Goal: Information Seeking & Learning: Check status

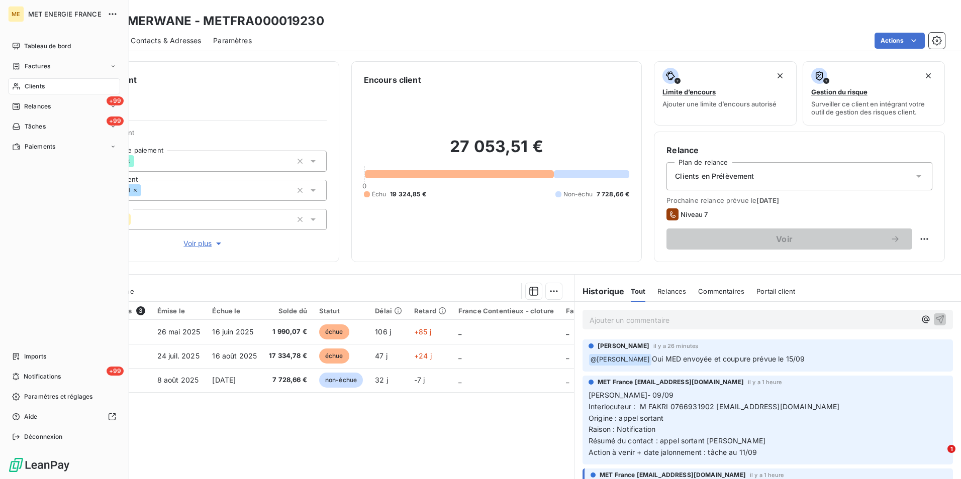
scroll to position [689, 0]
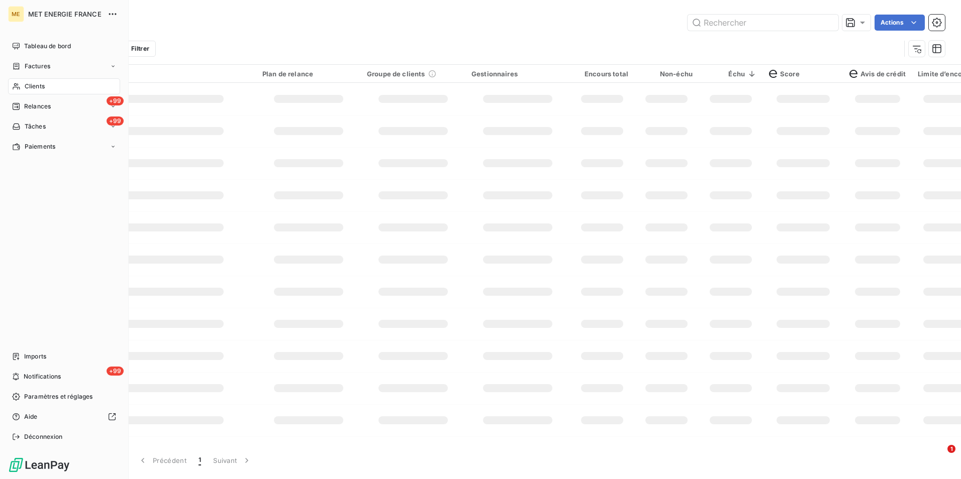
click at [42, 83] on span "Clients" at bounding box center [35, 86] width 20 height 9
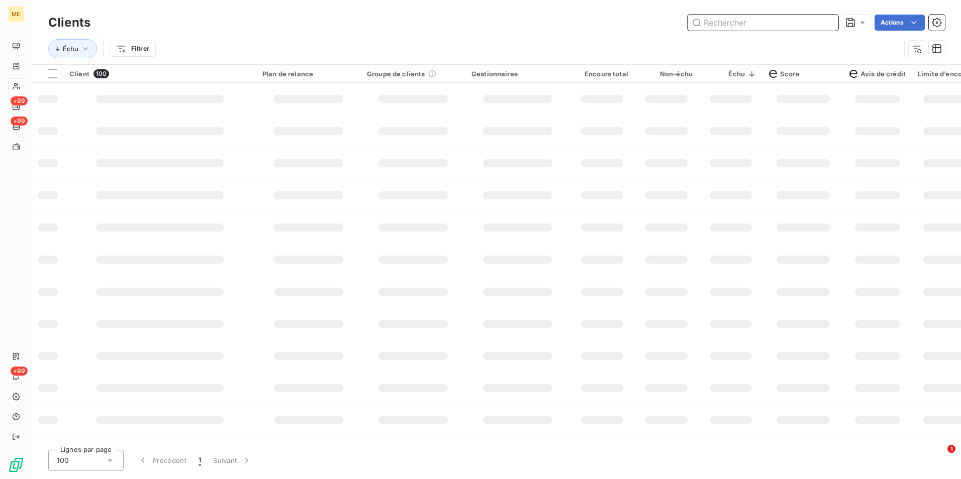
click at [732, 25] on input "text" at bounding box center [762, 23] width 151 height 16
paste input "METFRA000005517_GI100814"
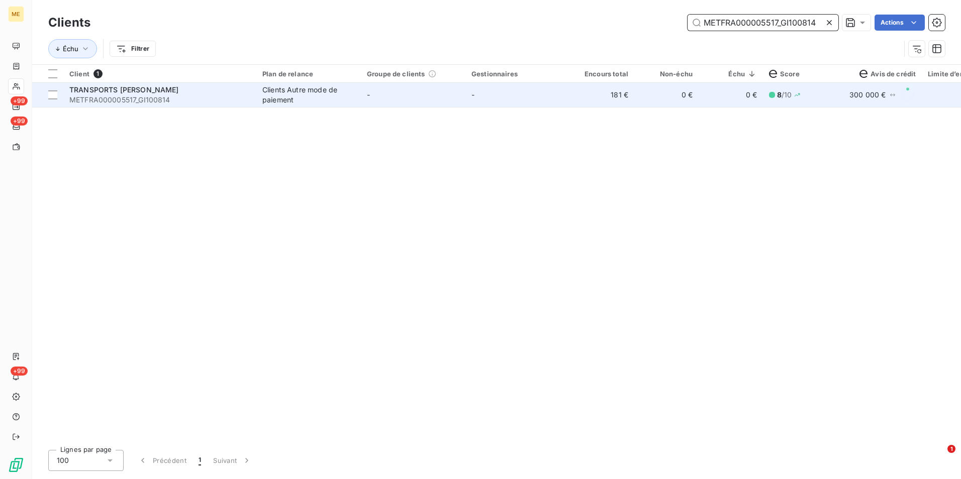
type input "METFRA000005517_GI100814"
click at [492, 92] on td "-" at bounding box center [517, 95] width 104 height 24
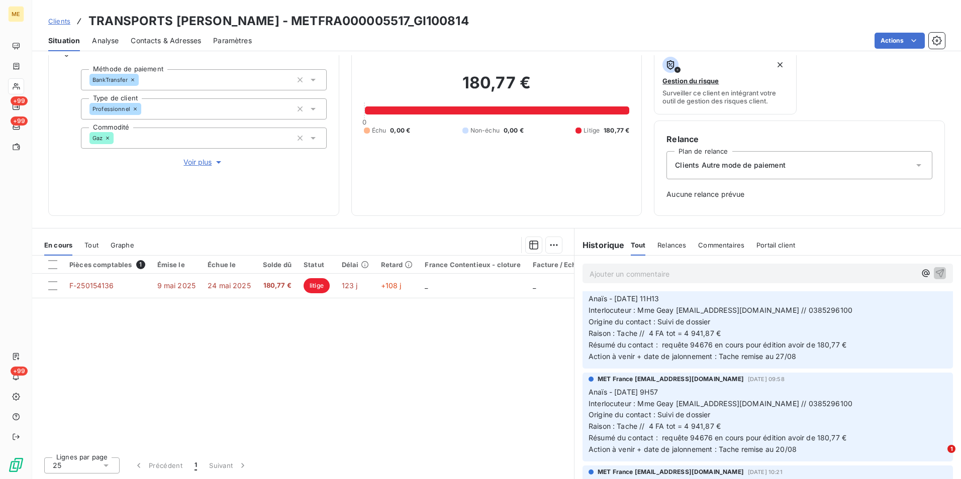
scroll to position [201, 0]
click at [65, 22] on span "Clients" at bounding box center [59, 21] width 22 height 8
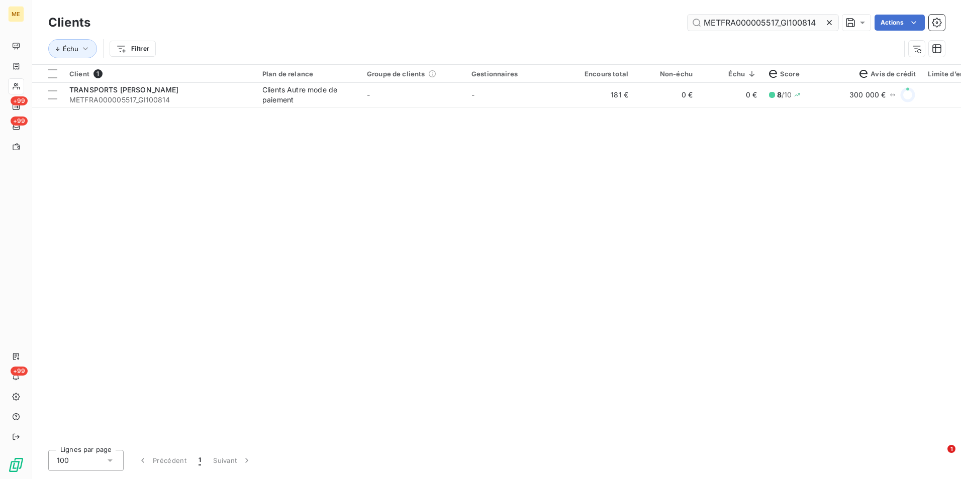
click at [825, 22] on icon at bounding box center [829, 23] width 10 height 10
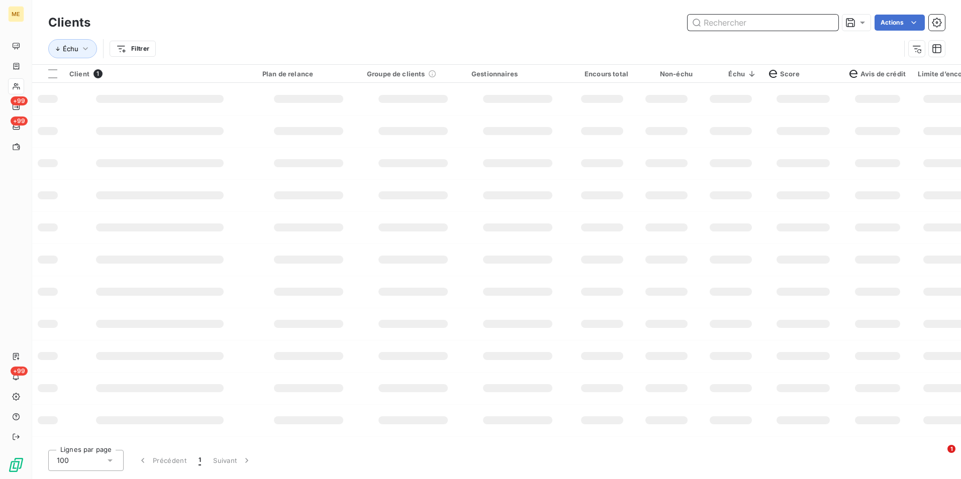
click at [823, 22] on input "text" at bounding box center [762, 23] width 151 height 16
paste input "METFRA000005517_GI110844"
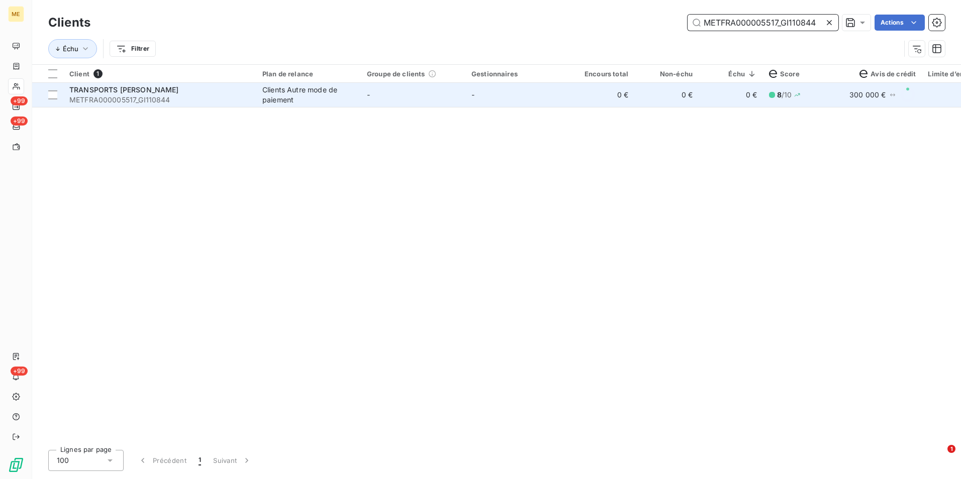
type input "METFRA000005517_GI110844"
click at [641, 98] on td "0 €" at bounding box center [666, 95] width 64 height 24
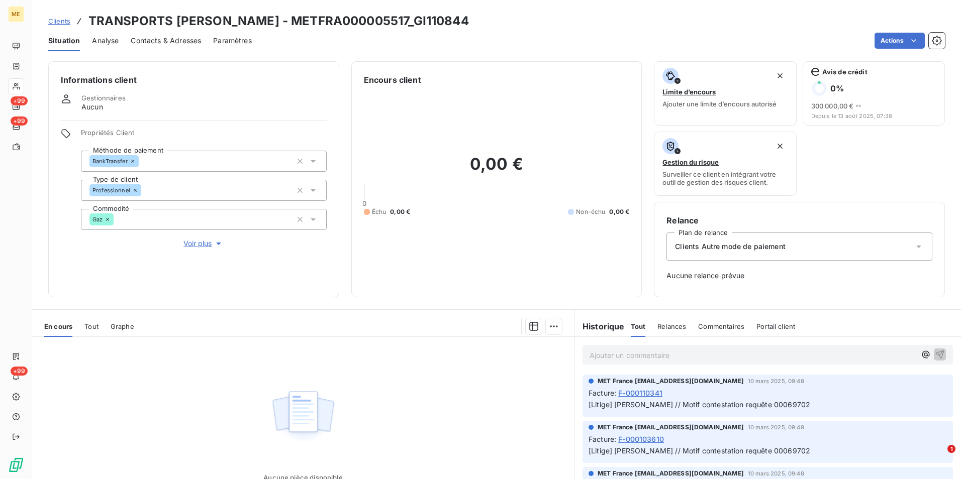
click at [64, 21] on span "Clients" at bounding box center [59, 21] width 22 height 8
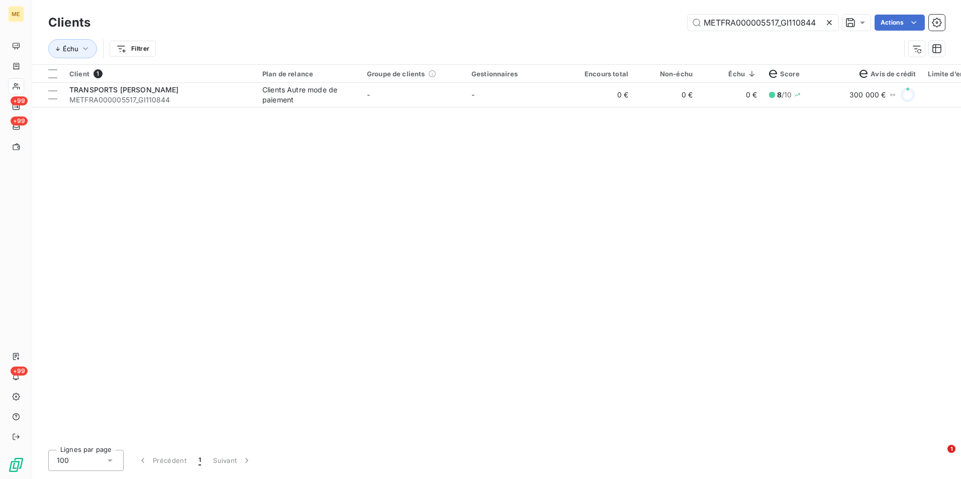
click at [828, 22] on icon at bounding box center [829, 23] width 10 height 10
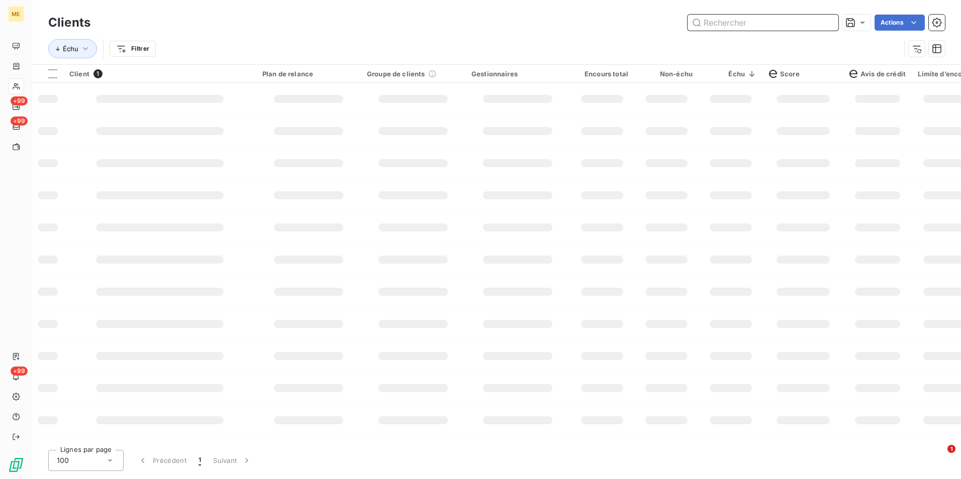
click at [827, 22] on input "text" at bounding box center [762, 23] width 151 height 16
paste input "METFRA000005517_GI100814"
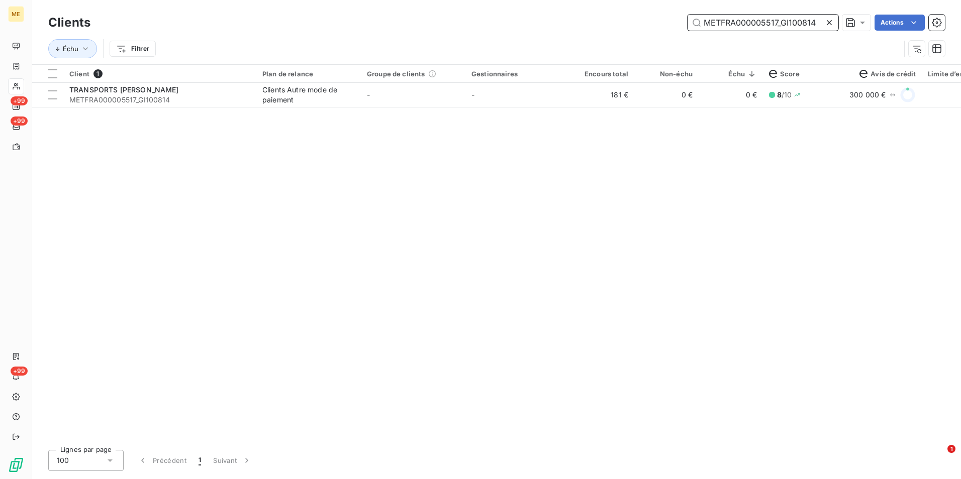
type input "METFRA000005517_GI100814"
click at [432, 113] on div "Client 1 Plan de relance Groupe de clients Gestionnaires Encours total Non-échu…" at bounding box center [496, 253] width 928 height 377
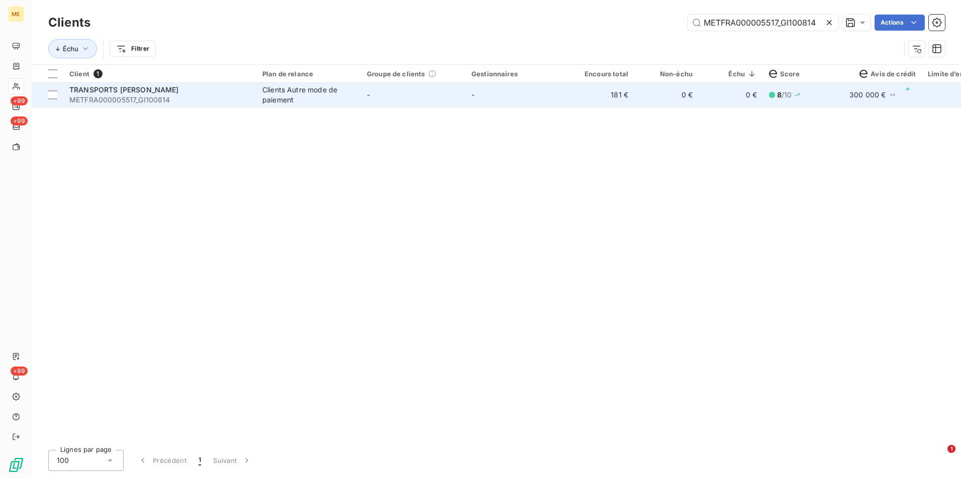
click at [439, 86] on td "-" at bounding box center [413, 95] width 104 height 24
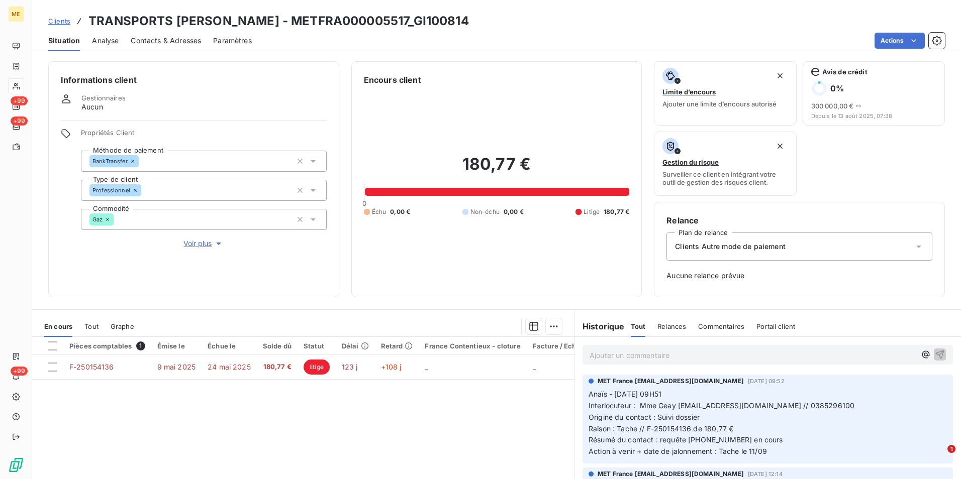
click at [53, 23] on span "Clients" at bounding box center [59, 21] width 22 height 8
click at [64, 16] on link "Clients" at bounding box center [59, 21] width 22 height 10
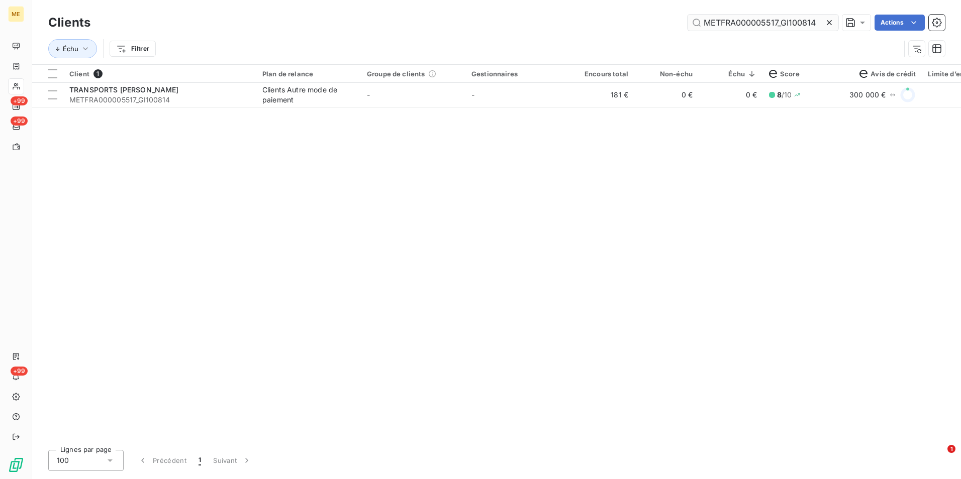
click at [824, 30] on div at bounding box center [831, 23] width 14 height 16
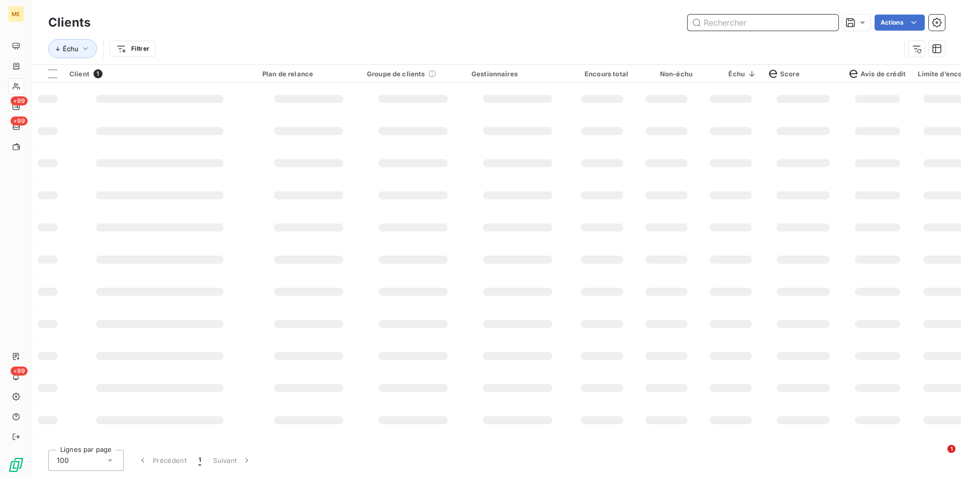
click at [822, 29] on input "text" at bounding box center [762, 23] width 151 height 16
paste input "GI100814"
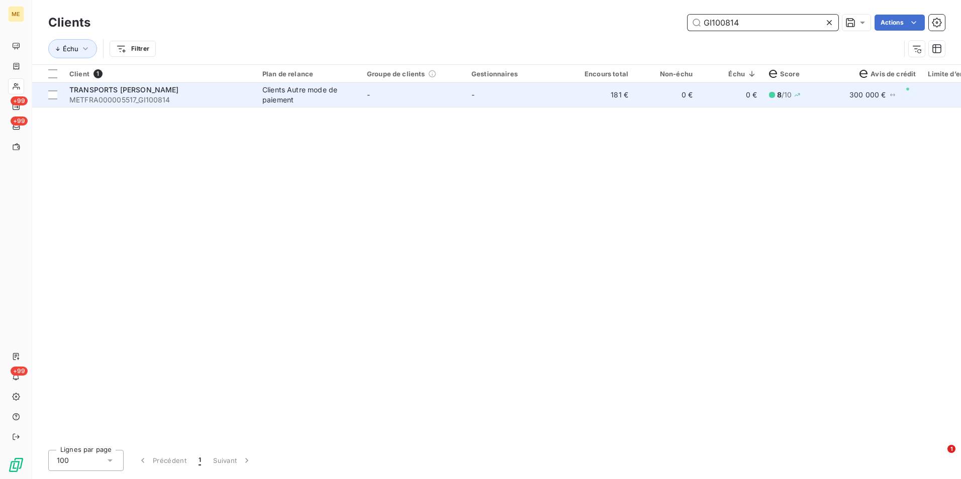
type input "GI100814"
click at [713, 99] on td "0 €" at bounding box center [730, 95] width 64 height 24
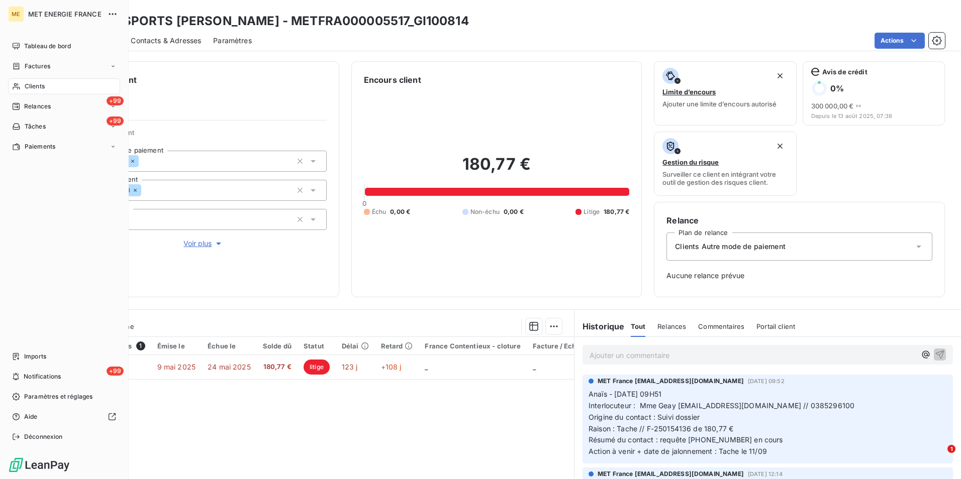
click at [42, 82] on div "Clients" at bounding box center [64, 86] width 112 height 16
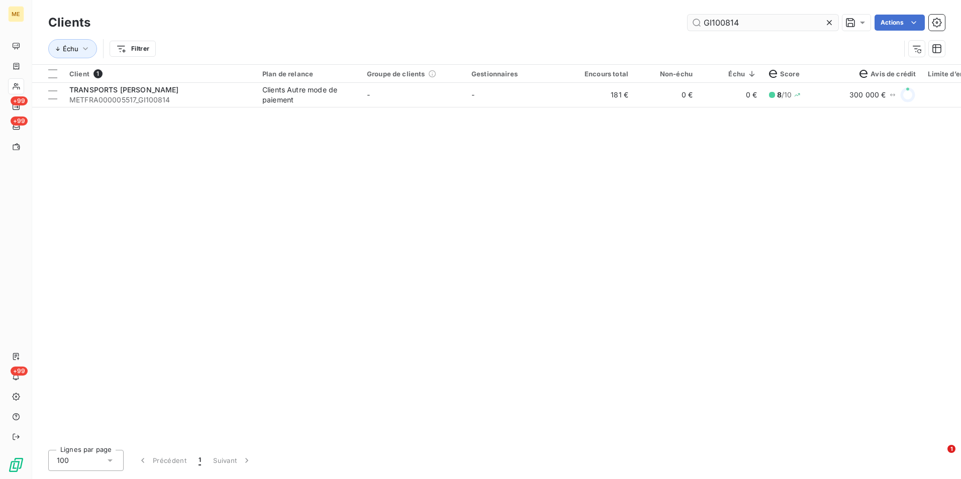
click at [825, 26] on icon at bounding box center [829, 23] width 10 height 10
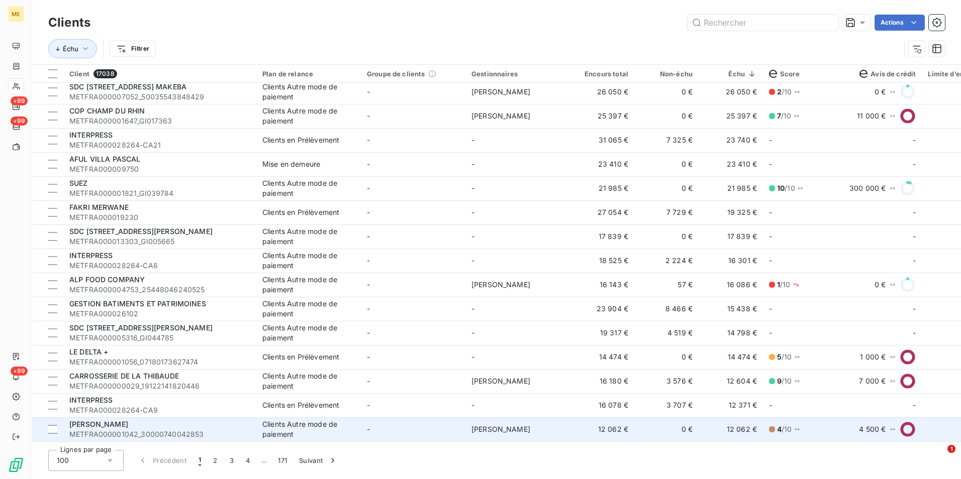
scroll to position [201, 0]
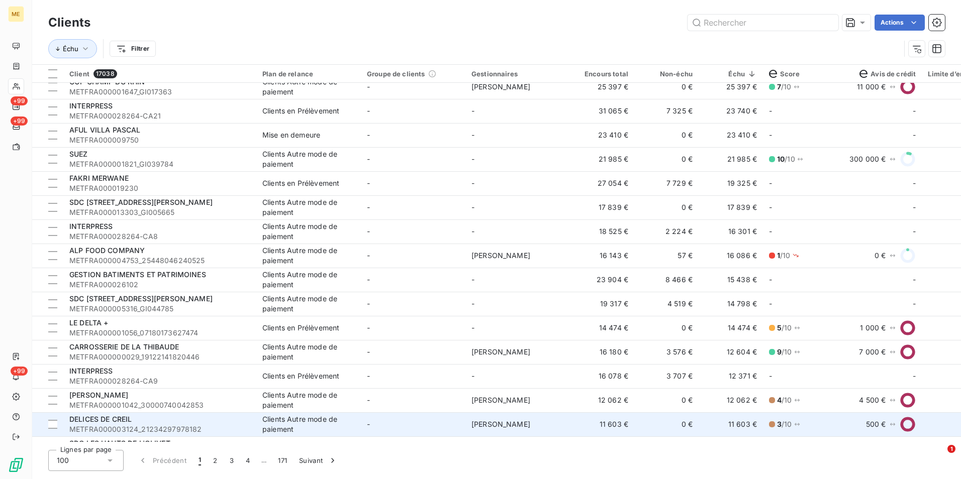
drag, startPoint x: 445, startPoint y: 446, endPoint x: 464, endPoint y: 436, distance: 20.9
click at [467, 447] on div "Clients Actions Échu Filtrer Client 17038 Plan de relance Groupe de clients Ges…" at bounding box center [496, 239] width 928 height 479
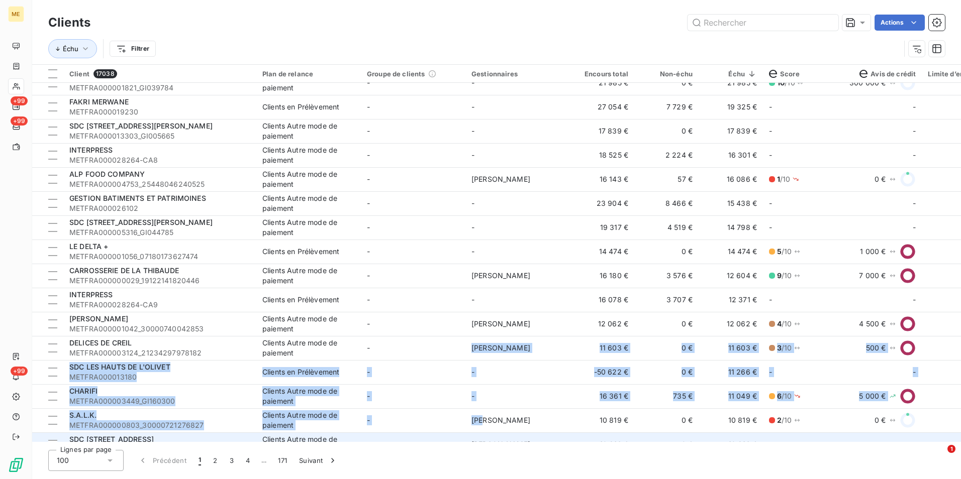
scroll to position [307, 0]
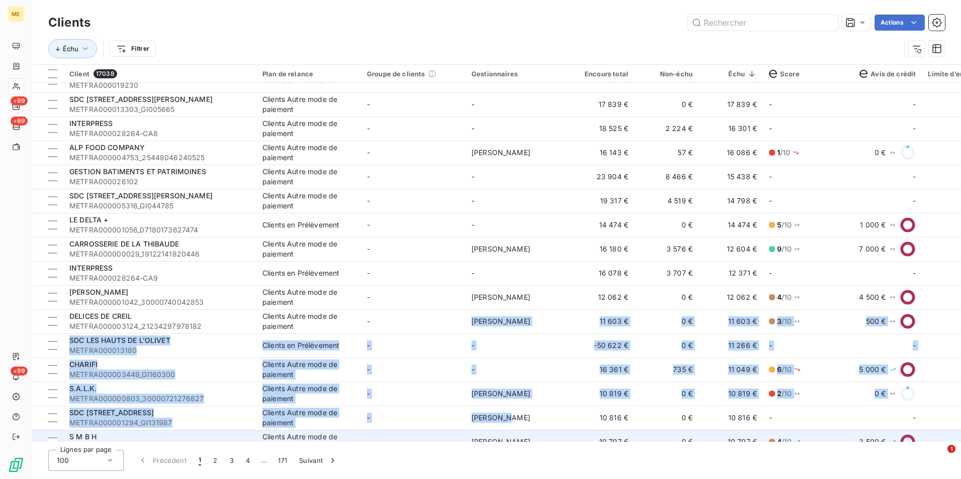
drag, startPoint x: 464, startPoint y: 436, endPoint x: 499, endPoint y: 433, distance: 35.3
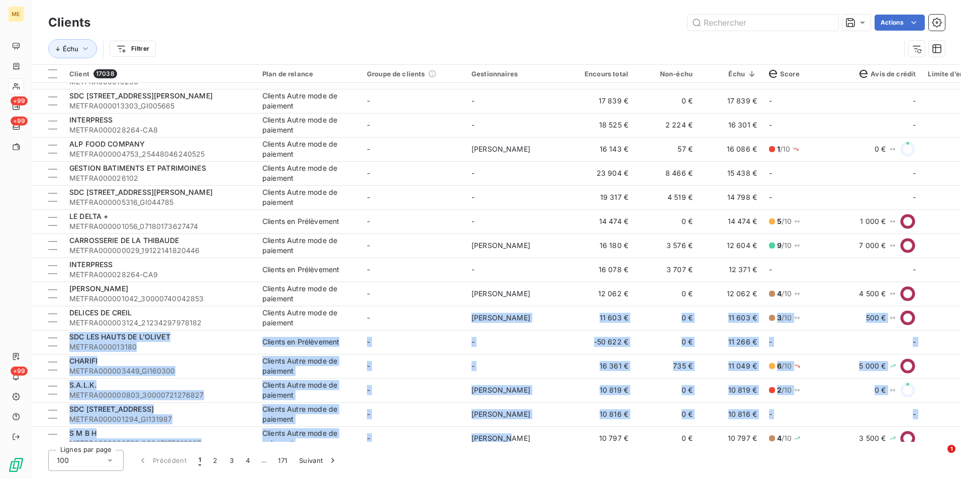
drag, startPoint x: 499, startPoint y: 433, endPoint x: 586, endPoint y: 447, distance: 88.5
click at [586, 447] on div "Clients Actions Échu Filtrer Client 17038 Plan de relance Groupe de clients Ges…" at bounding box center [496, 239] width 928 height 479
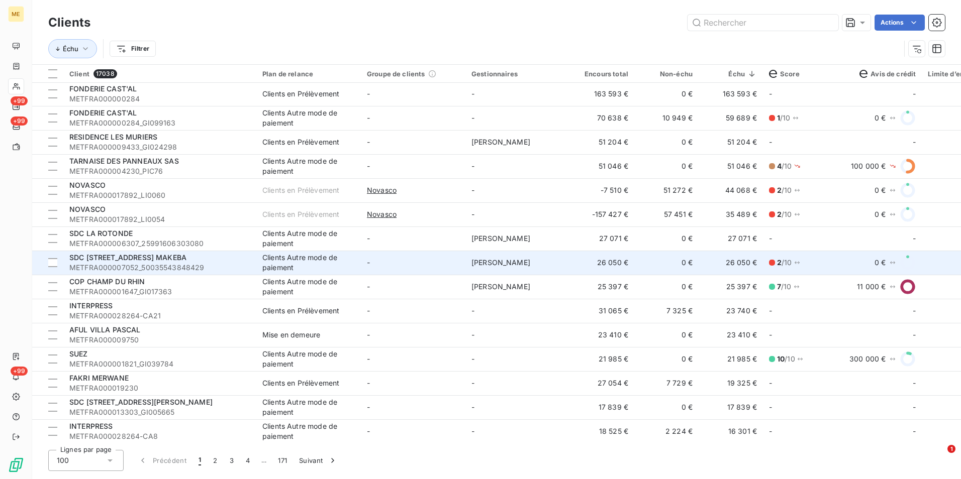
scroll to position [0, 0]
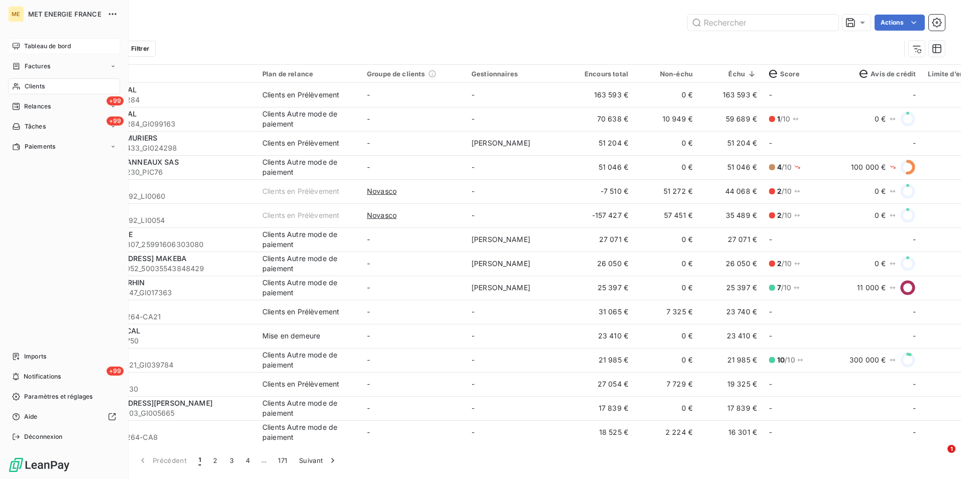
click at [35, 41] on div "Tableau de bord" at bounding box center [64, 46] width 112 height 16
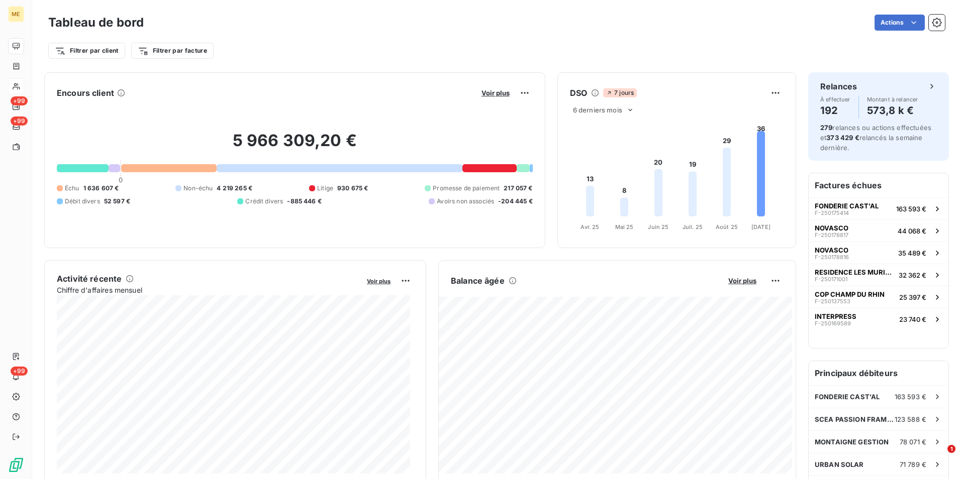
click at [306, 196] on div "Échu 1 636 607 € Non-échu 4 219 265 € Litige 930 675 € Promesse de paiement 217…" at bounding box center [295, 195] width 476 height 22
click at [498, 87] on div "Voir plus" at bounding box center [505, 93] width 54 height 16
drag, startPoint x: 498, startPoint y: 87, endPoint x: 496, endPoint y: 92, distance: 5.4
click at [496, 92] on span "Voir plus" at bounding box center [495, 93] width 28 height 8
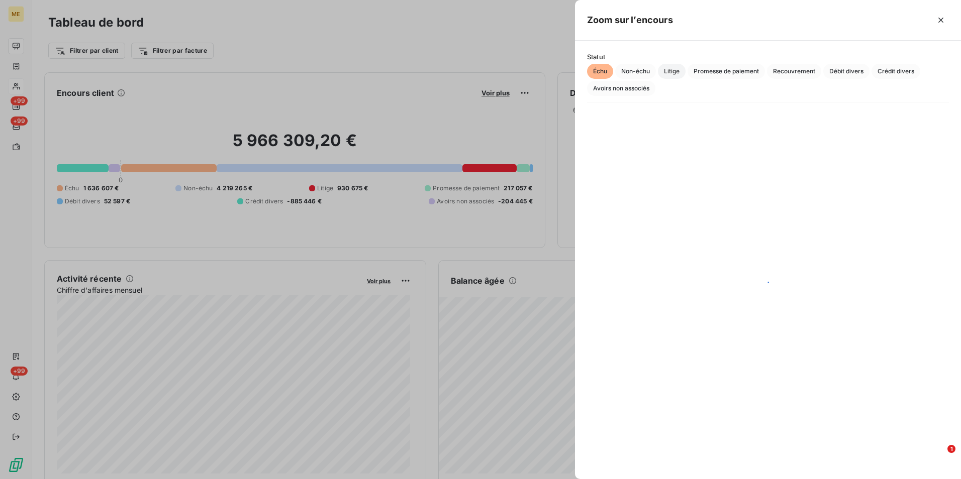
click at [676, 73] on span "Litige" at bounding box center [672, 71] width 28 height 15
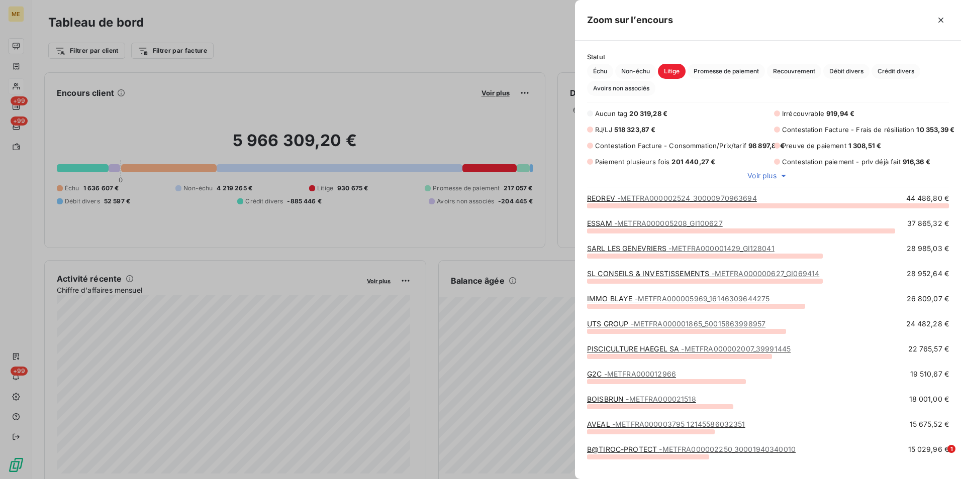
click at [707, 147] on span "Contestation Facture - Consommation/Prix/tarif" at bounding box center [670, 146] width 151 height 8
click at [650, 127] on span "518 323,87 €" at bounding box center [635, 130] width 42 height 8
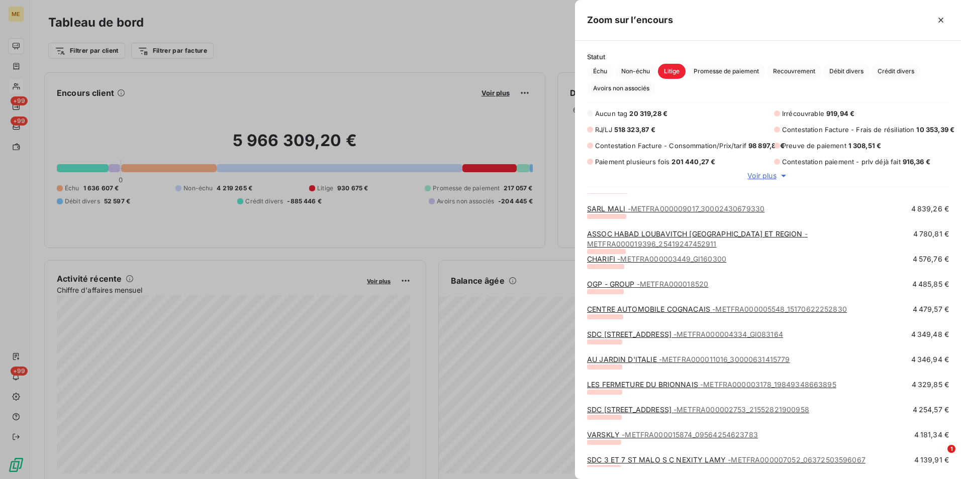
scroll to position [1407, 0]
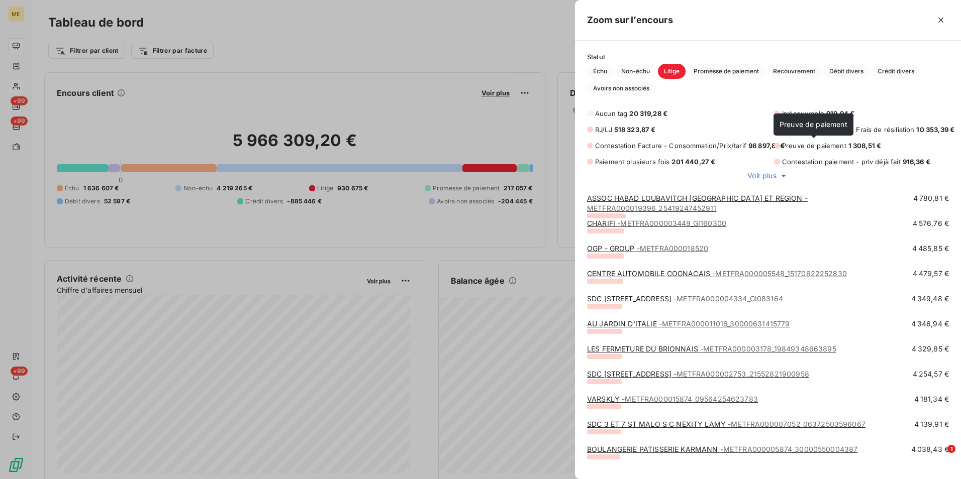
click at [793, 125] on span "Preuve de paiement" at bounding box center [813, 124] width 68 height 9
click at [801, 147] on span "Preuve de paiement" at bounding box center [814, 146] width 64 height 8
click at [797, 155] on div "Aucun tag 20 319,28 € Irrécouvrable 919,94 € RJ/LJ 518 323,87 € Contestation Fa…" at bounding box center [768, 138] width 362 height 58
click at [794, 159] on span "Contestation paiement - prlv déjà fait" at bounding box center [841, 162] width 119 height 8
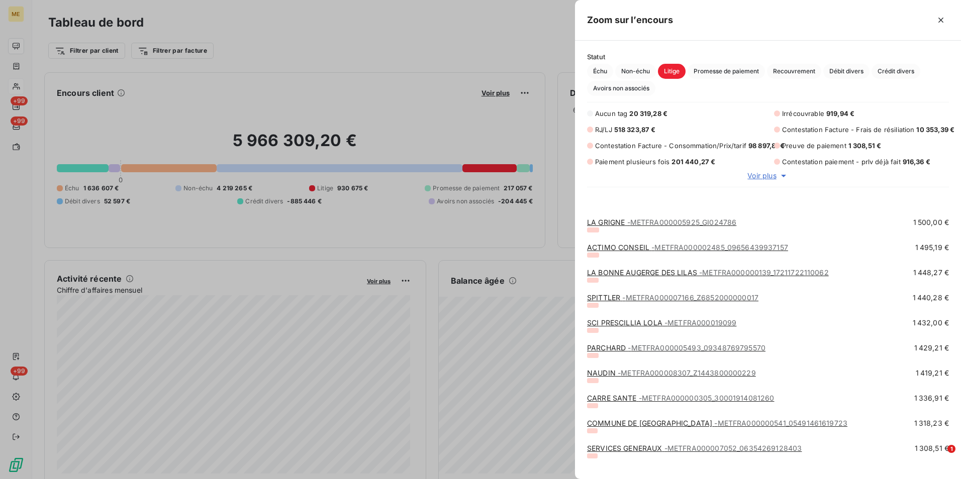
scroll to position [3215, 0]
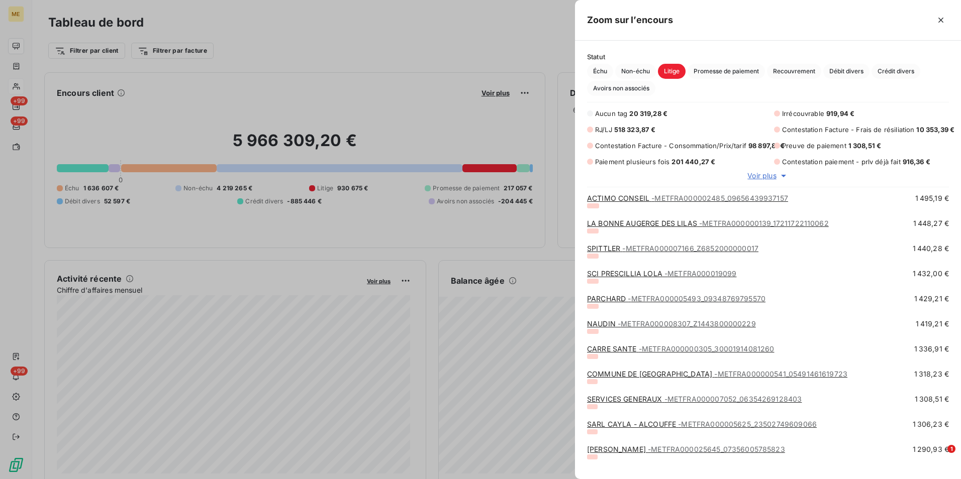
click at [764, 179] on span "Voir plus" at bounding box center [761, 176] width 29 height 10
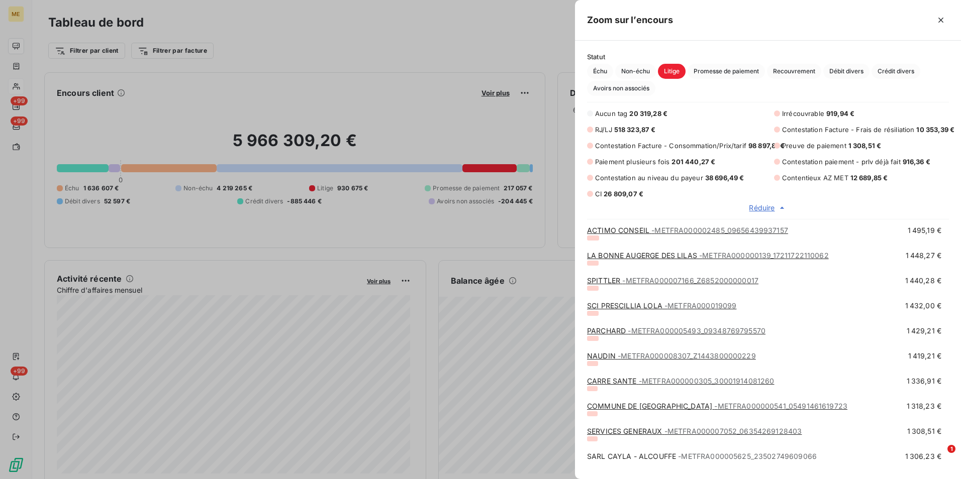
scroll to position [8, 8]
drag, startPoint x: 659, startPoint y: 196, endPoint x: 624, endPoint y: 190, distance: 35.2
click at [652, 194] on div "CI 26 809,07 €" at bounding box center [674, 194] width 175 height 10
click at [615, 188] on div "Aucun tag 20 319,28 € Irrécouvrable 919,94 € RJ/LJ 518 323,87 € Contestation Fa…" at bounding box center [768, 154] width 362 height 90
click at [634, 166] on span "Paiement plusieurs fois" at bounding box center [632, 162] width 74 height 8
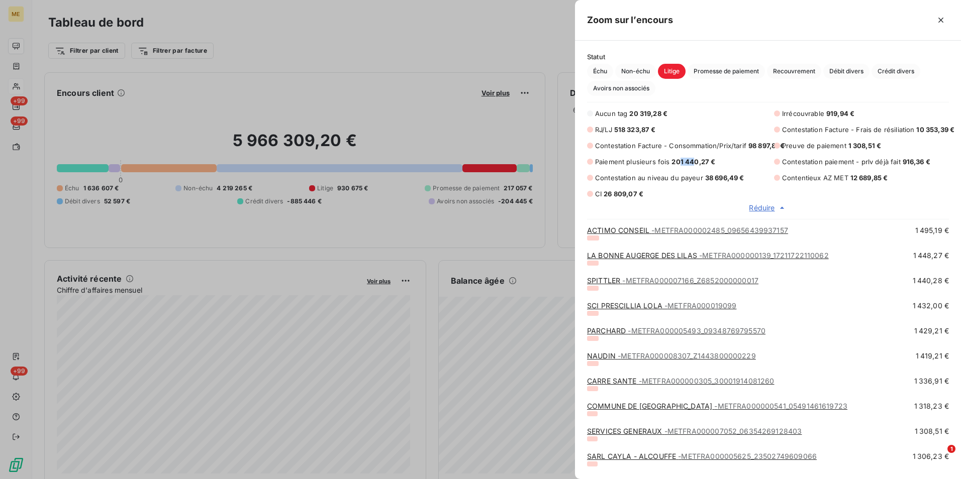
drag, startPoint x: 634, startPoint y: 166, endPoint x: 693, endPoint y: 167, distance: 58.3
click at [693, 167] on div "Paiement plusieurs fois 201 440,27 €" at bounding box center [674, 162] width 175 height 10
drag, startPoint x: 693, startPoint y: 167, endPoint x: 649, endPoint y: 127, distance: 59.7
click at [649, 127] on span "518 323,87 €" at bounding box center [635, 130] width 42 height 8
click at [738, 72] on span "Promesse de paiement" at bounding box center [725, 71] width 77 height 15
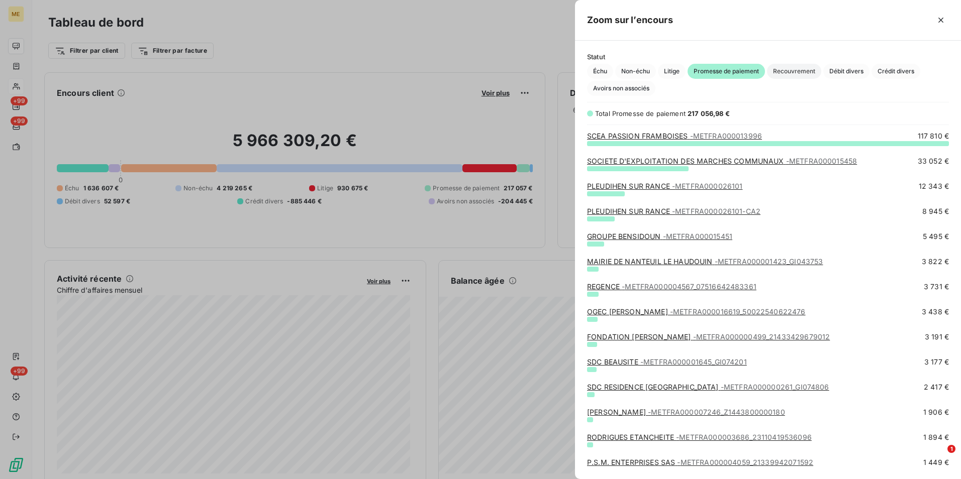
scroll to position [329, 378]
click at [772, 73] on span "Recouvrement" at bounding box center [794, 71] width 54 height 15
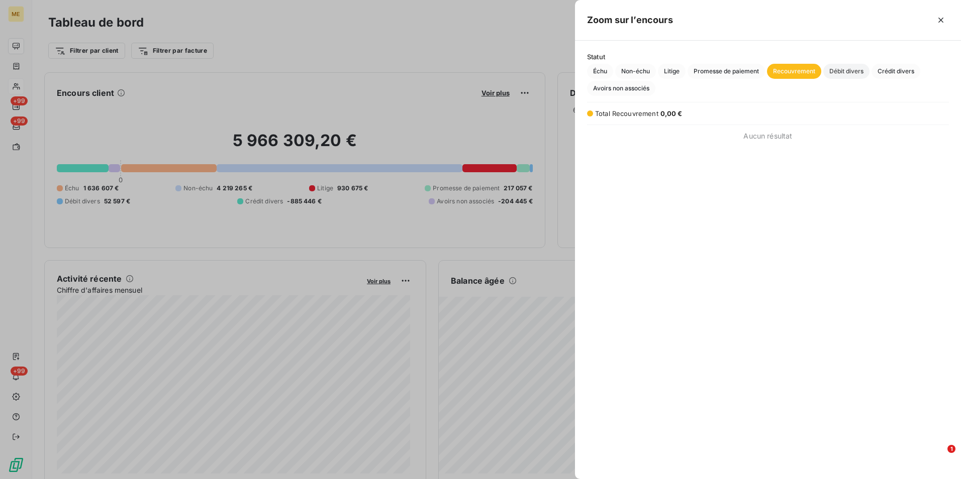
click at [825, 68] on button "Débit divers" at bounding box center [846, 71] width 46 height 15
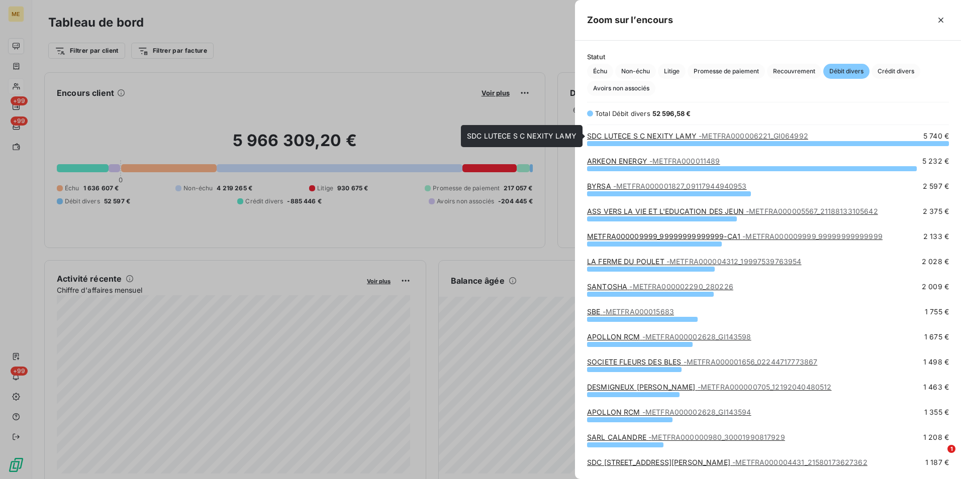
click at [619, 135] on link "SDC LUTECE S C NEXITY LAMY - METFRA000006221_GI064992" at bounding box center [697, 136] width 221 height 9
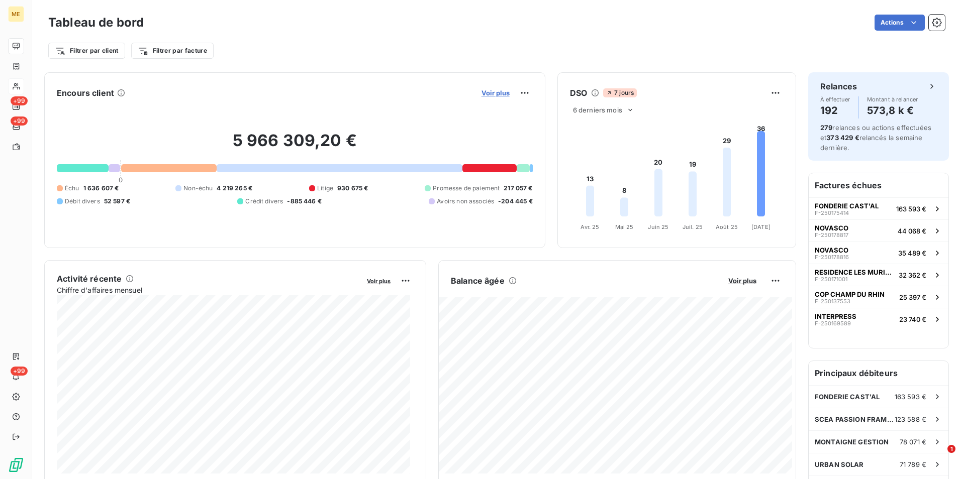
drag, startPoint x: 501, startPoint y: 95, endPoint x: 492, endPoint y: 95, distance: 9.0
click at [492, 95] on span "Voir plus" at bounding box center [495, 93] width 28 height 8
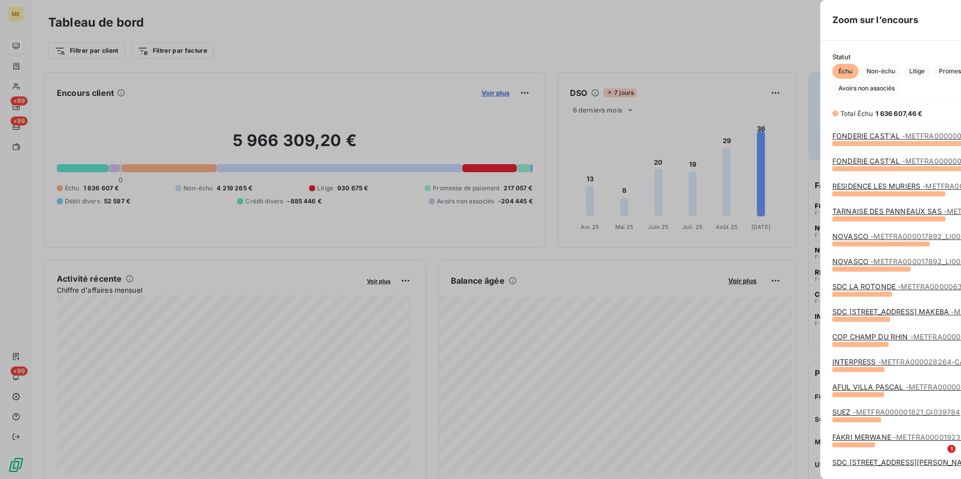
scroll to position [472, 378]
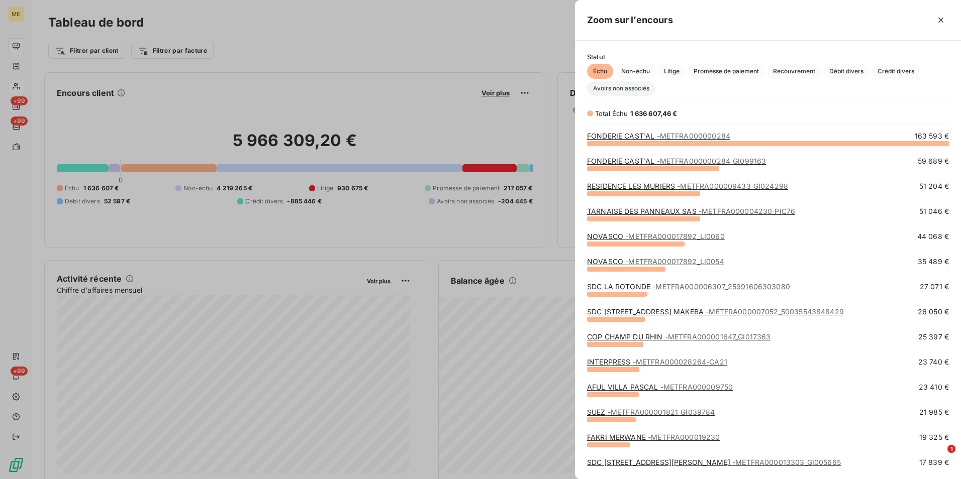
click at [600, 87] on span "Avoirs non associés" at bounding box center [621, 88] width 68 height 15
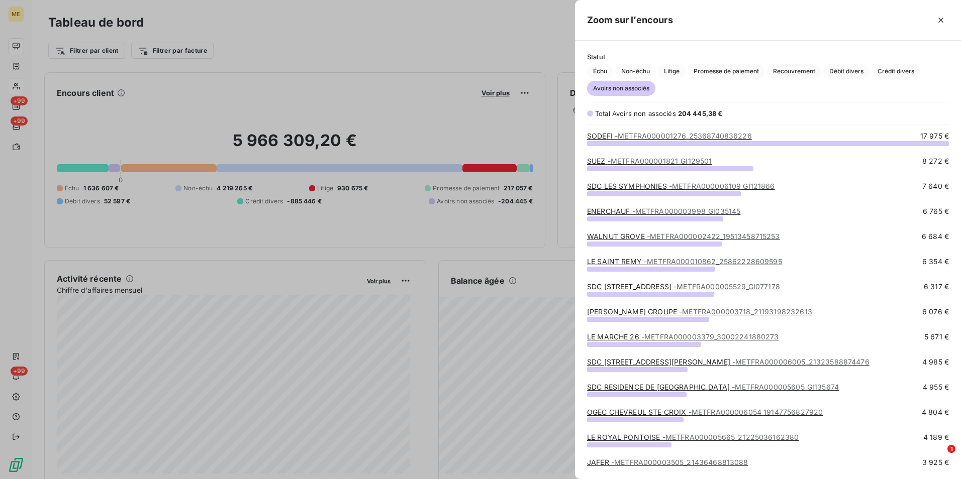
scroll to position [329, 378]
click at [657, 225] on div "ENERCHAUF - METFRA000003998_GI035145 6 765 €" at bounding box center [768, 218] width 362 height 25
click at [652, 239] on span "- METFRA000002422_19513458715253" at bounding box center [713, 236] width 133 height 9
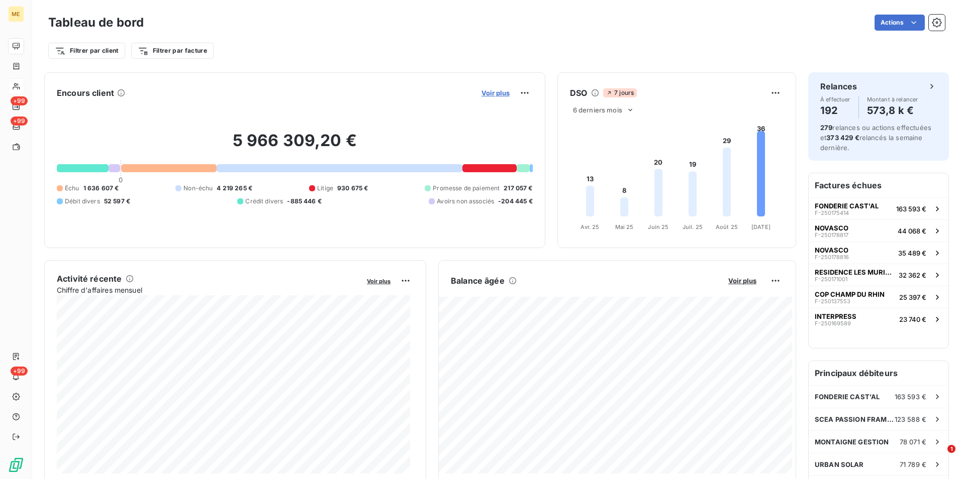
click at [482, 93] on span "Voir plus" at bounding box center [495, 93] width 28 height 8
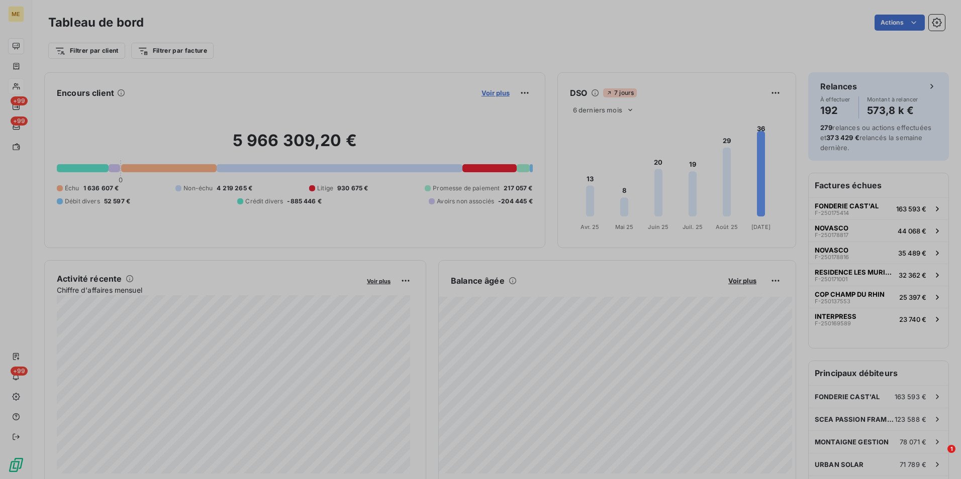
scroll to position [472, 378]
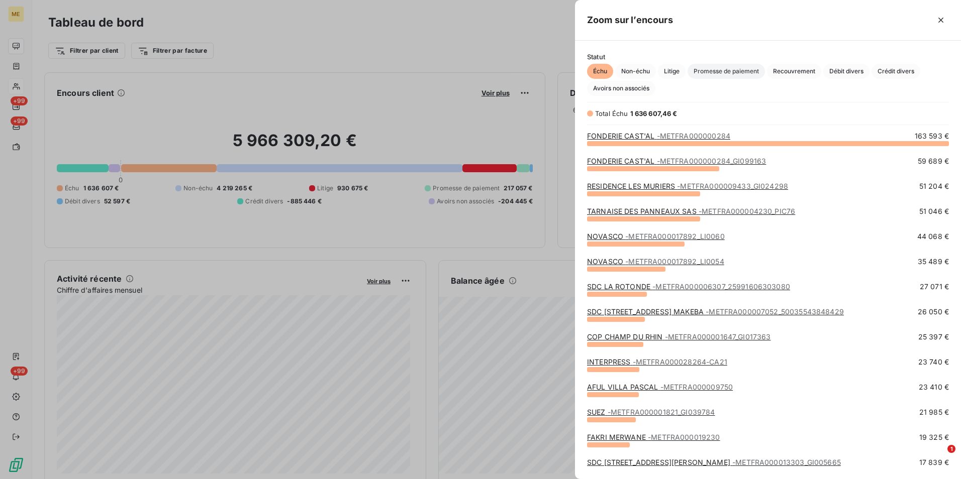
click at [710, 77] on span "Promesse de paiement" at bounding box center [725, 71] width 77 height 15
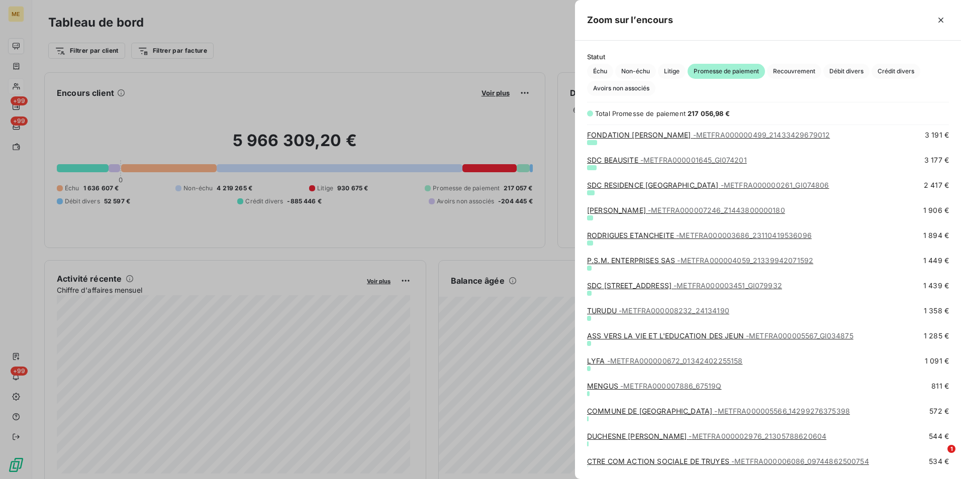
scroll to position [201, 0]
click at [887, 70] on span "Crédit divers" at bounding box center [895, 71] width 49 height 15
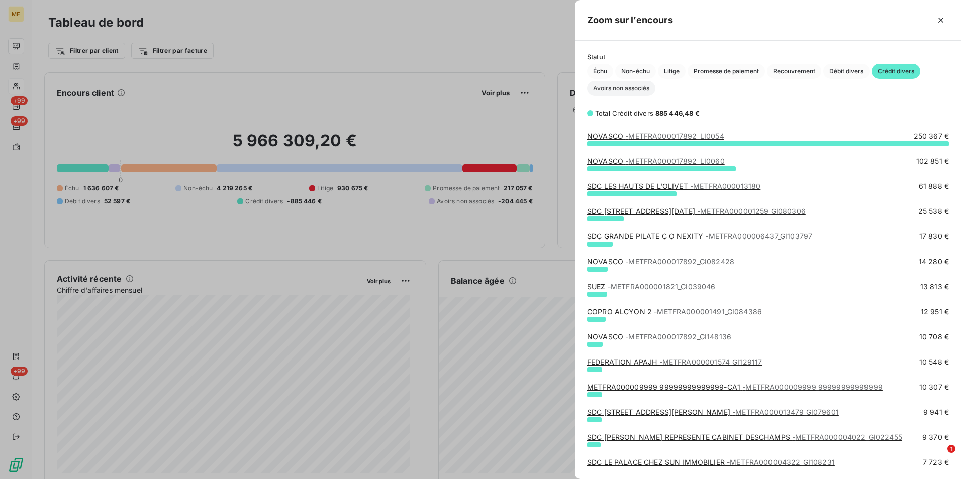
scroll to position [329, 378]
